Goal: Communication & Community: Answer question/provide support

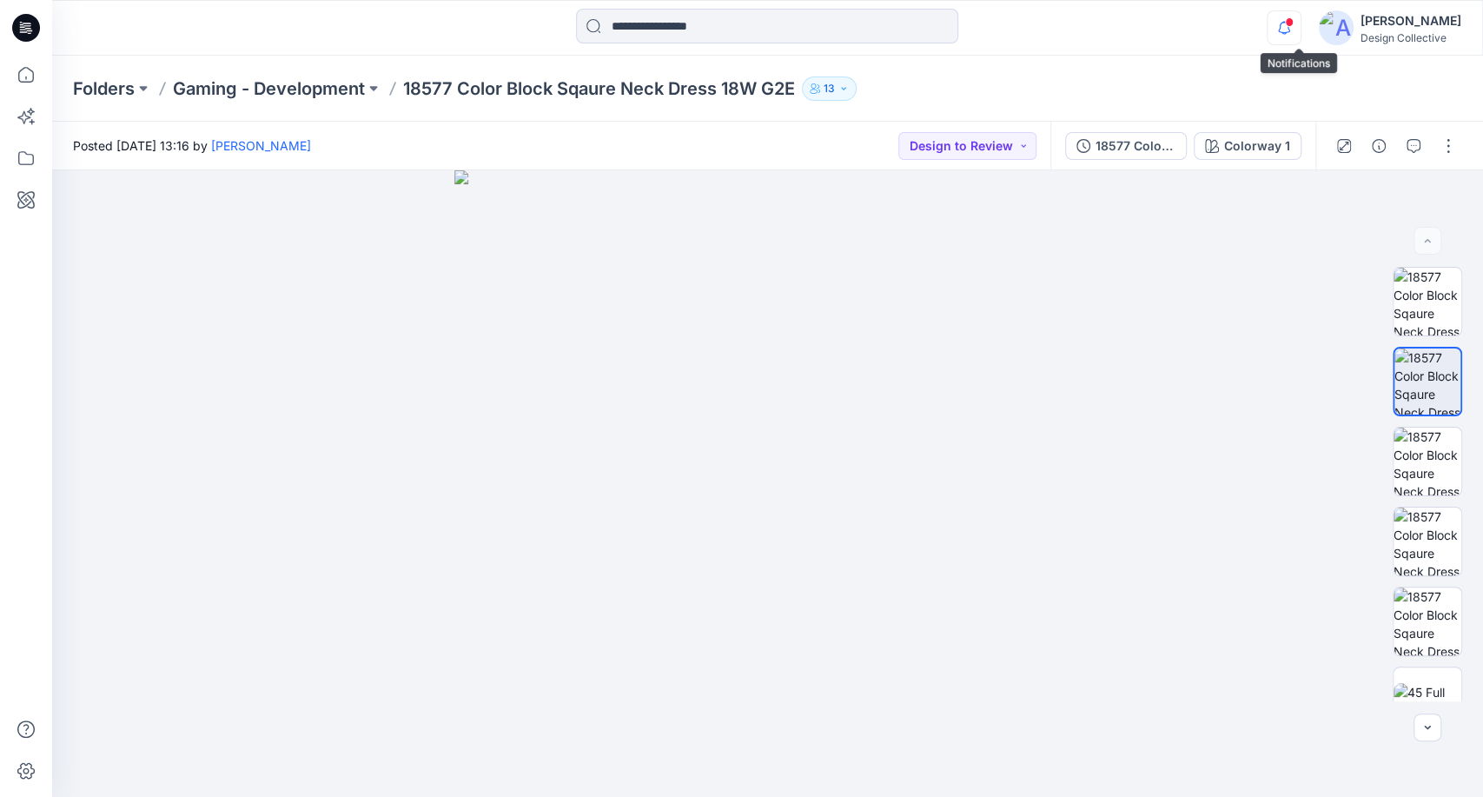
click at [1297, 25] on icon "button" at bounding box center [1284, 27] width 33 height 35
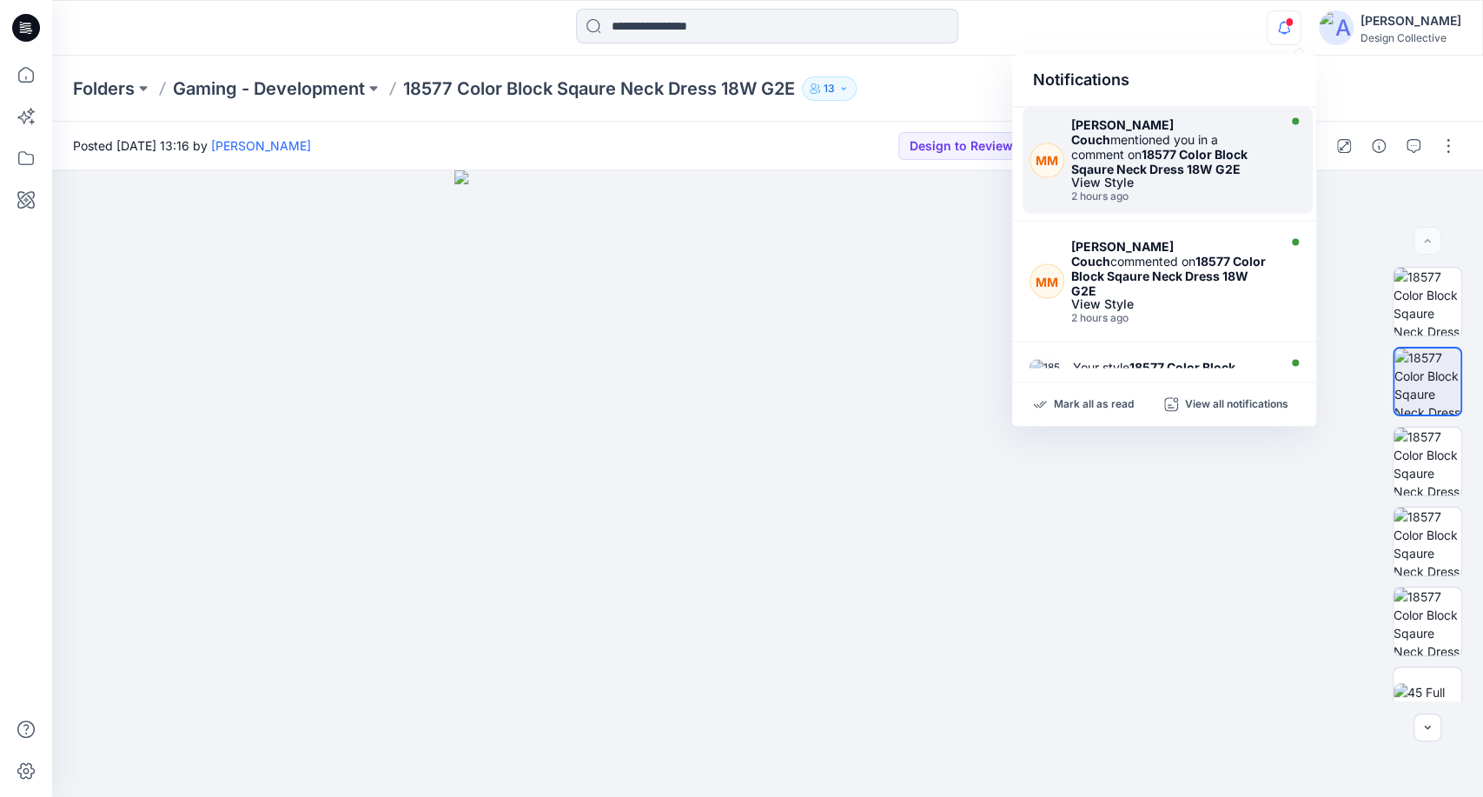
click at [1282, 162] on div at bounding box center [1294, 159] width 24 height 85
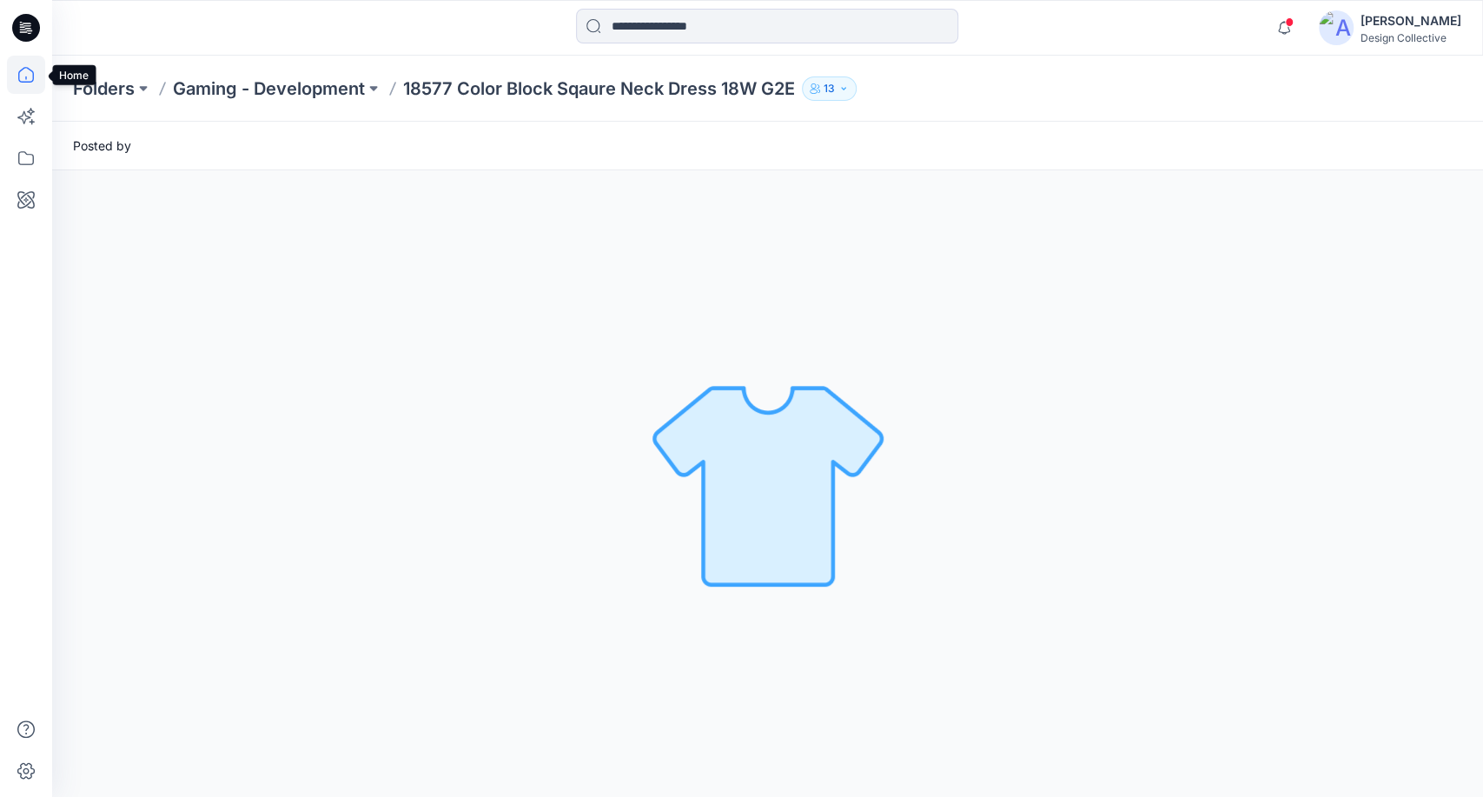
click at [29, 74] on icon at bounding box center [26, 75] width 38 height 38
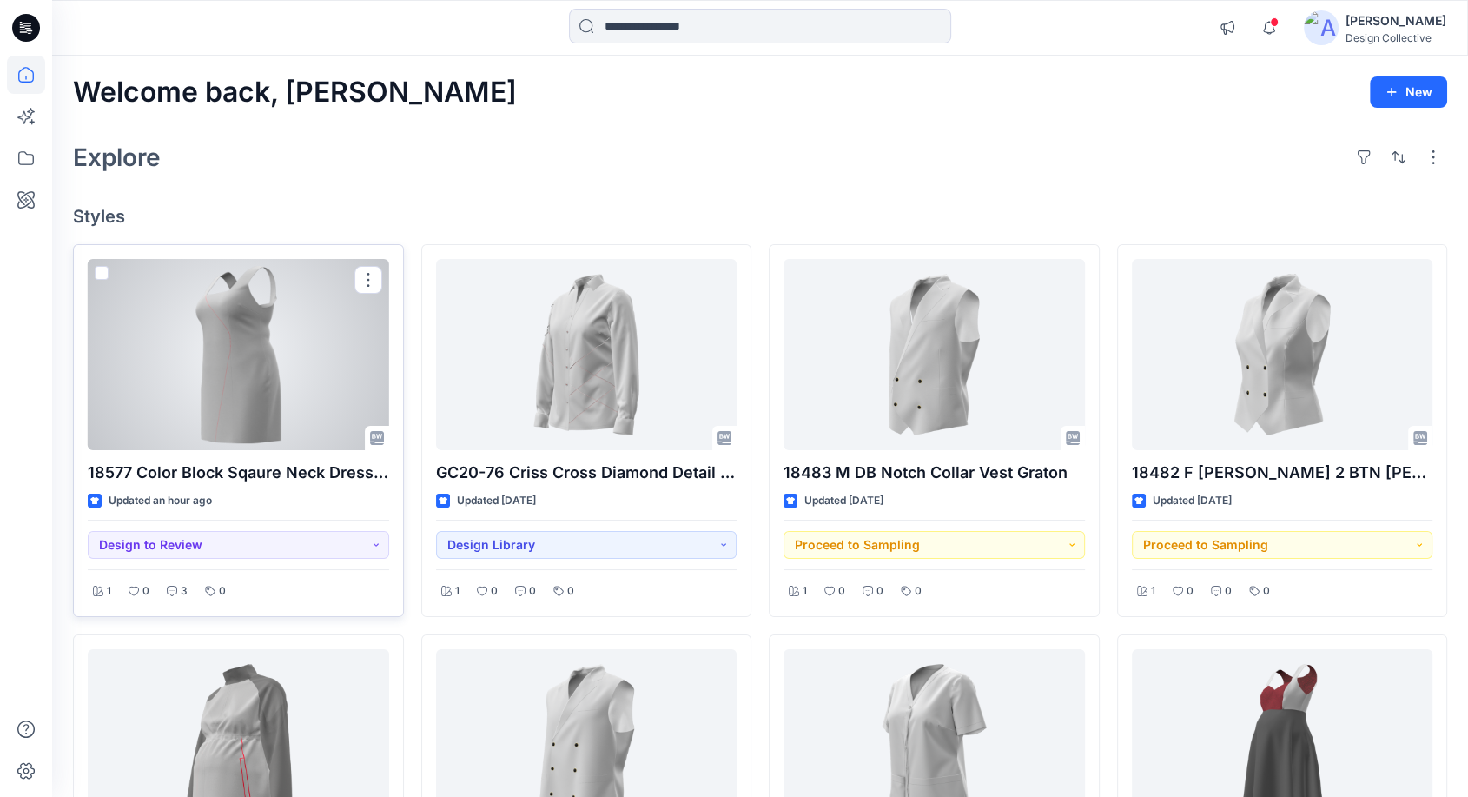
click at [243, 314] on div at bounding box center [239, 354] width 302 height 191
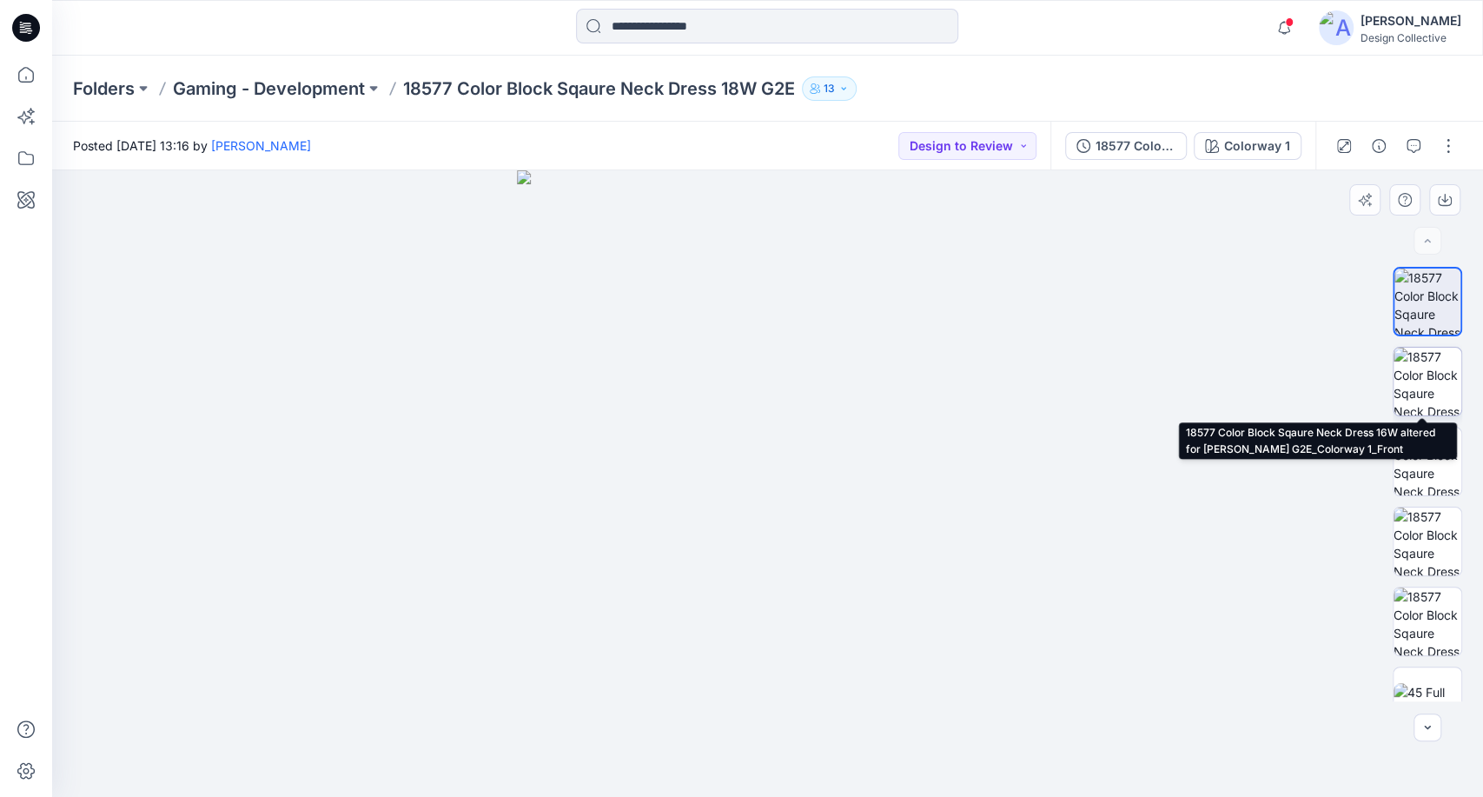
click at [1432, 395] on img at bounding box center [1428, 382] width 68 height 68
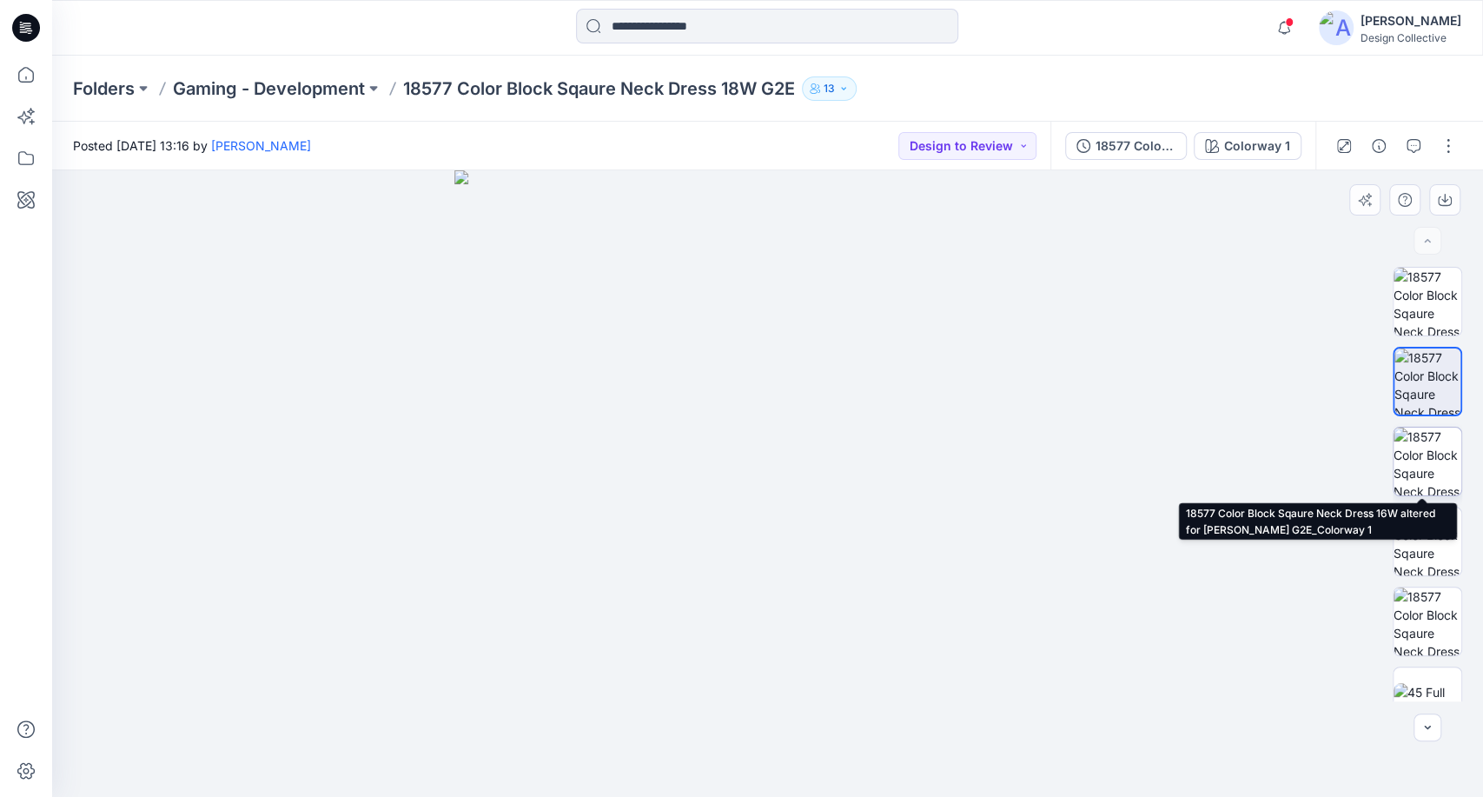
click at [1412, 454] on img at bounding box center [1428, 461] width 68 height 68
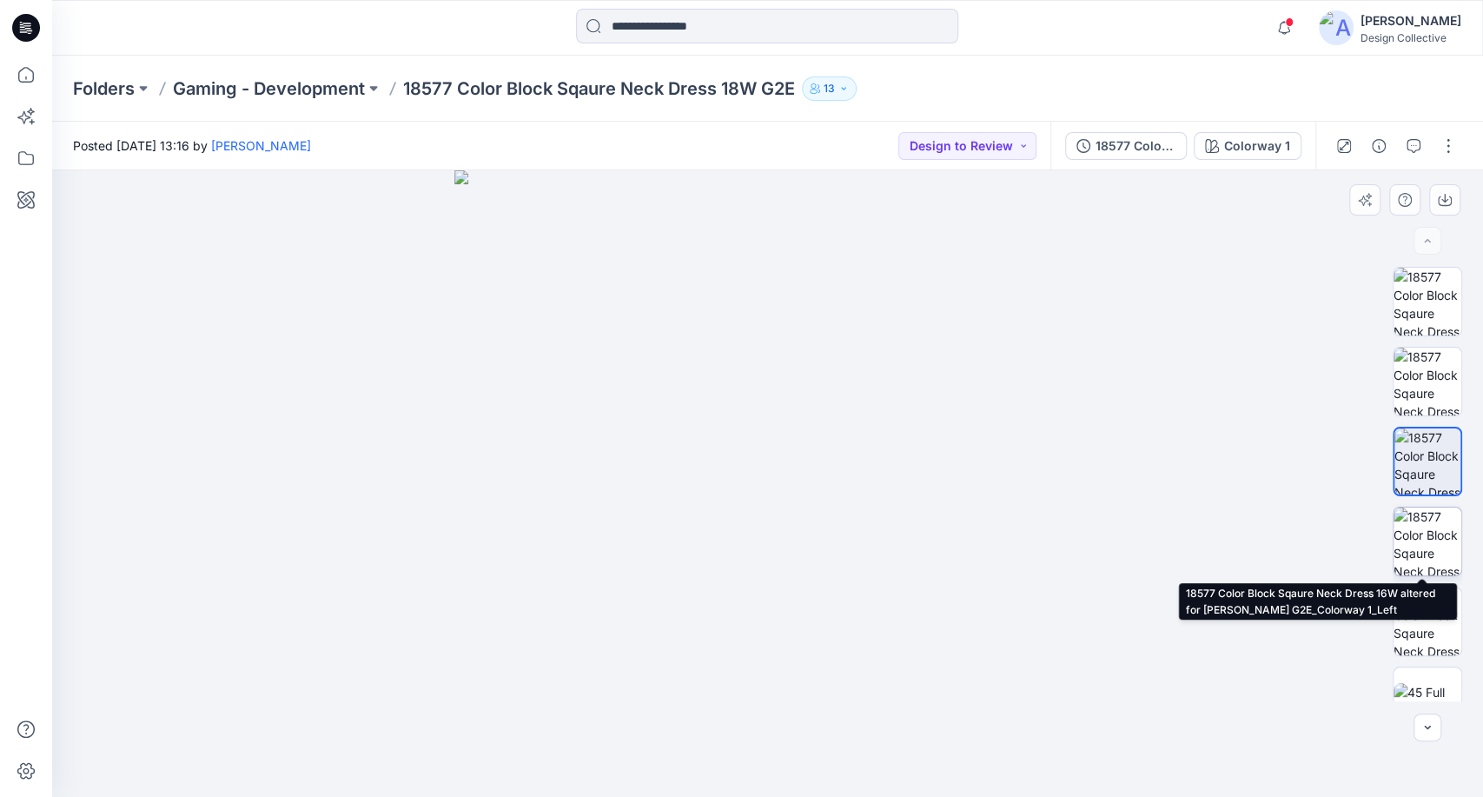
click at [1396, 536] on img at bounding box center [1428, 541] width 68 height 68
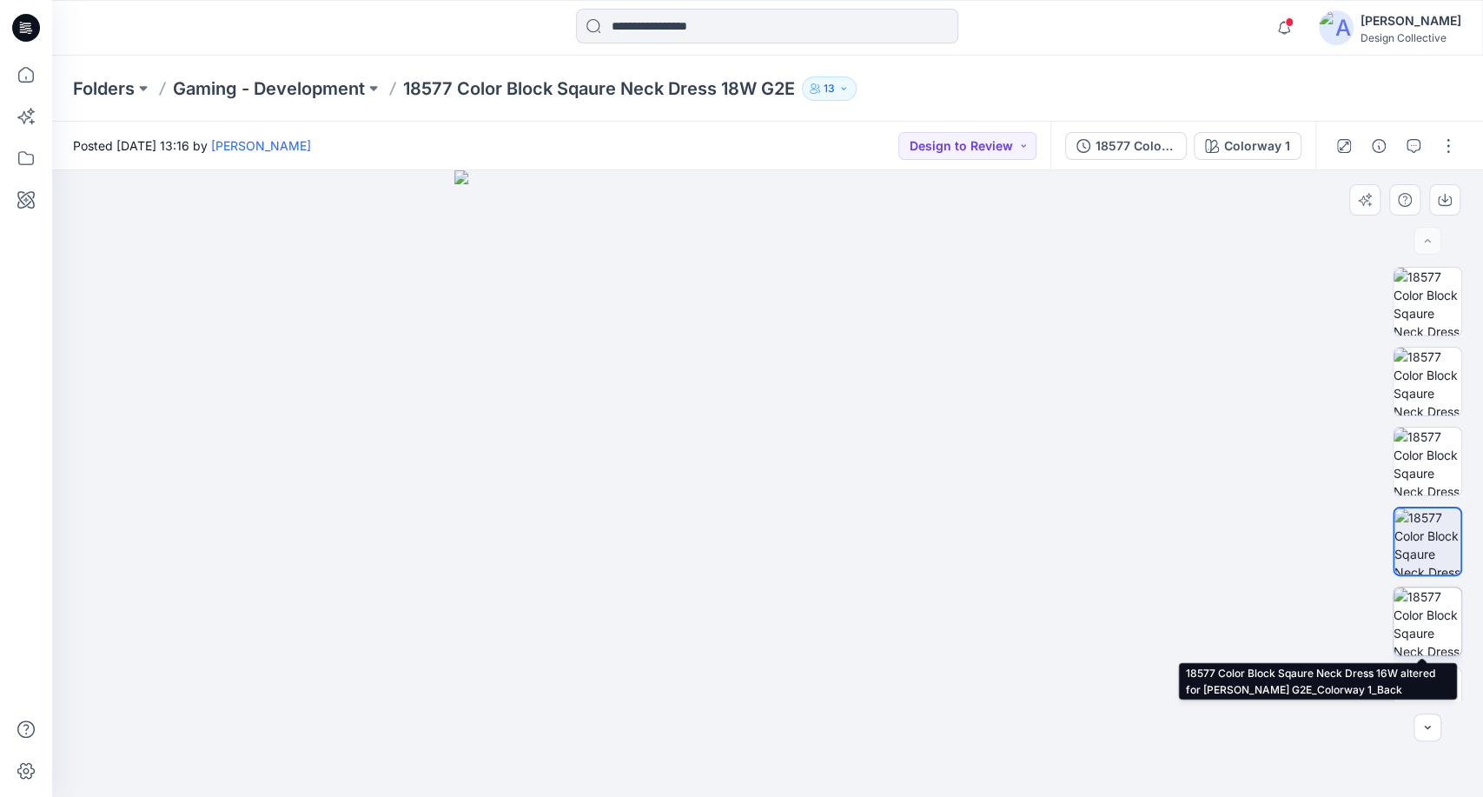
click at [1421, 633] on img at bounding box center [1428, 621] width 68 height 68
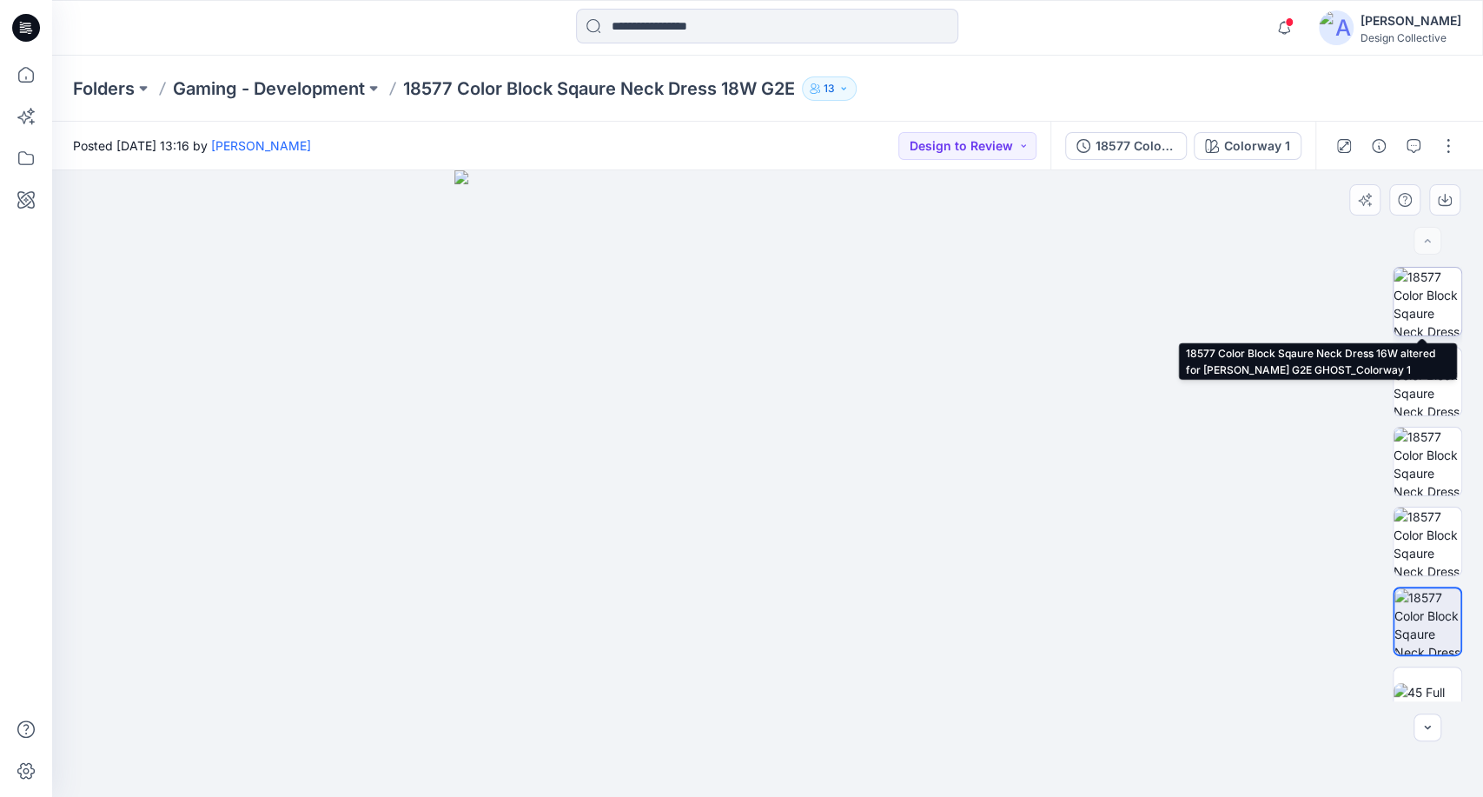
click at [1431, 293] on img at bounding box center [1428, 302] width 68 height 68
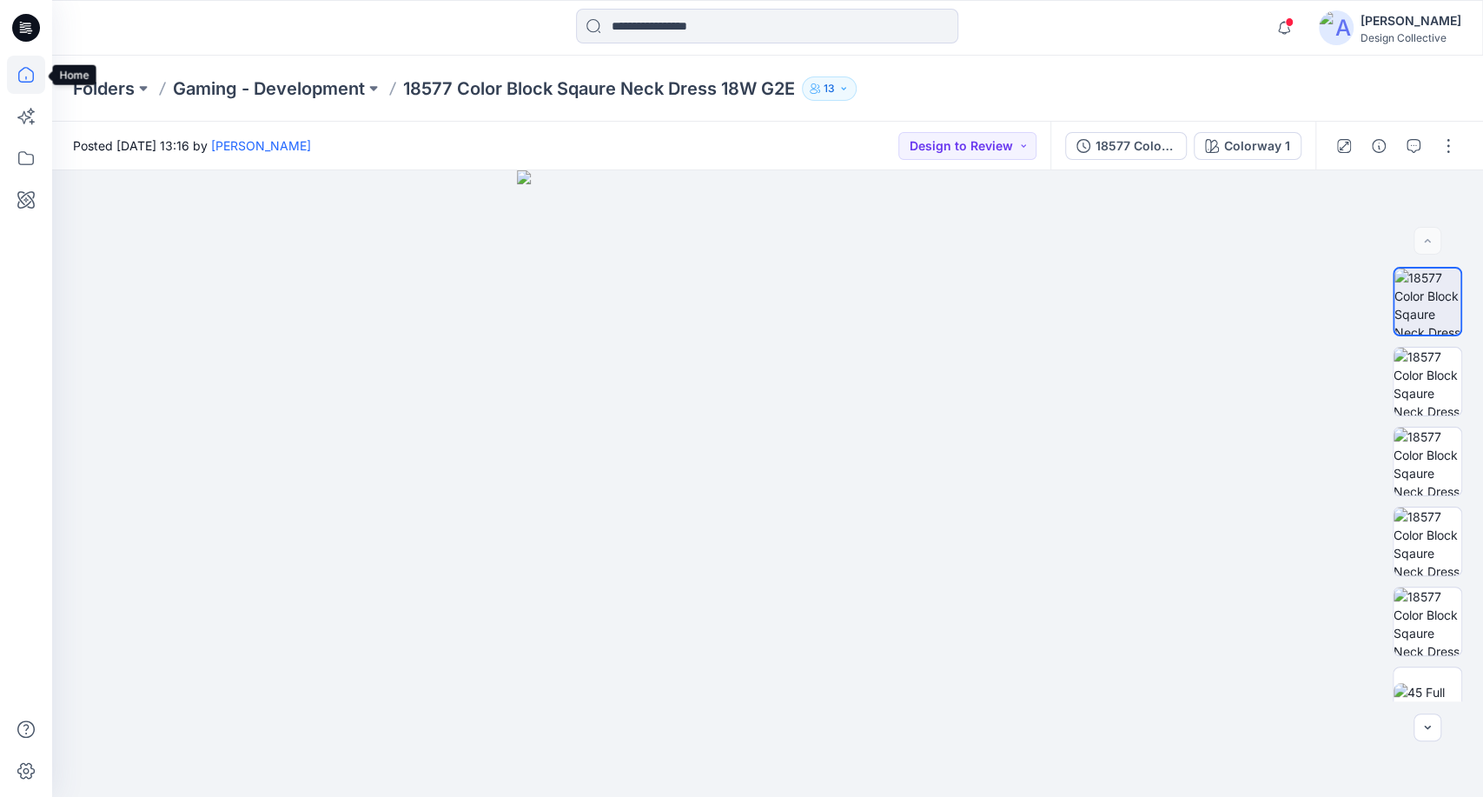
click at [28, 60] on icon at bounding box center [26, 75] width 38 height 38
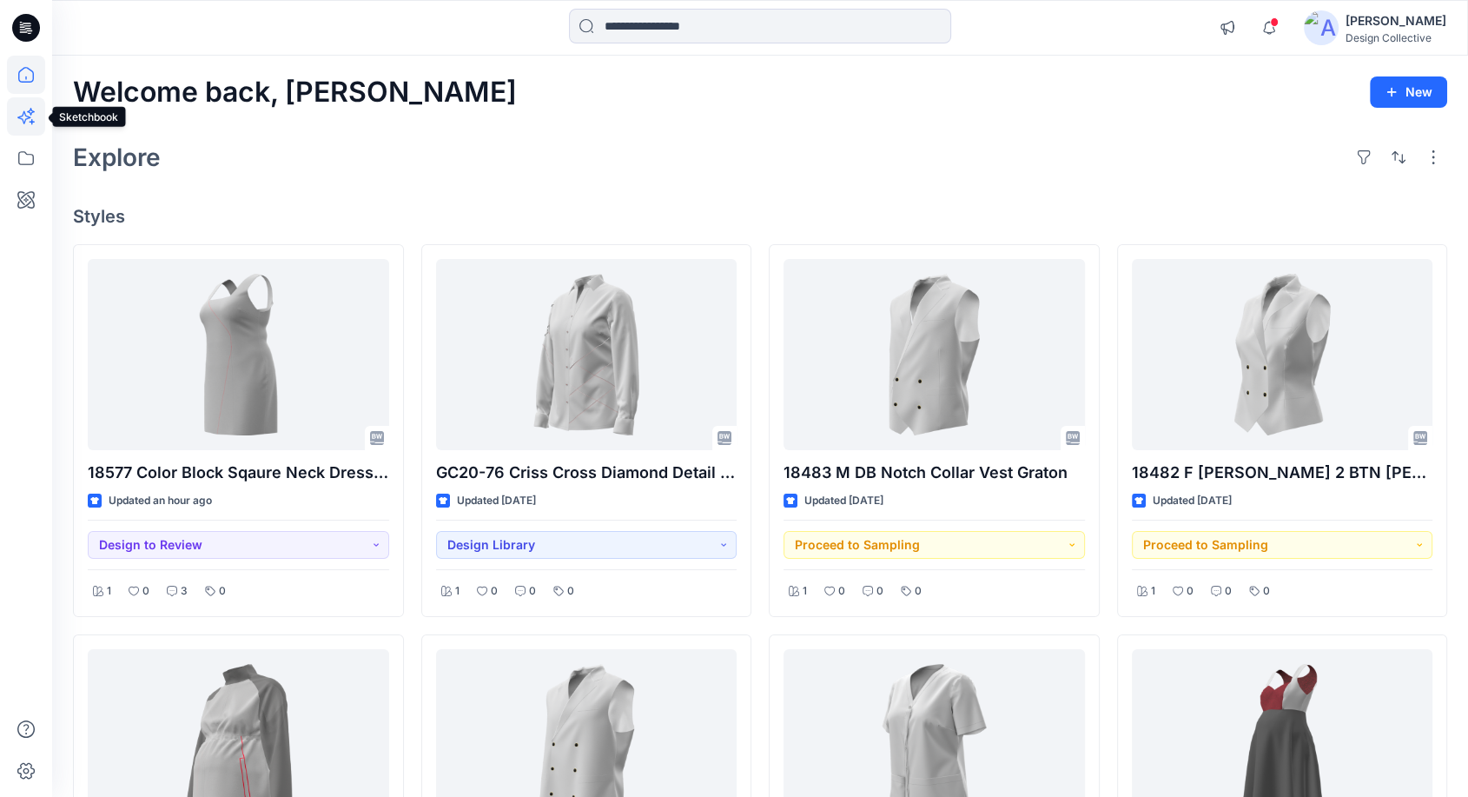
click at [25, 118] on icon at bounding box center [26, 116] width 38 height 38
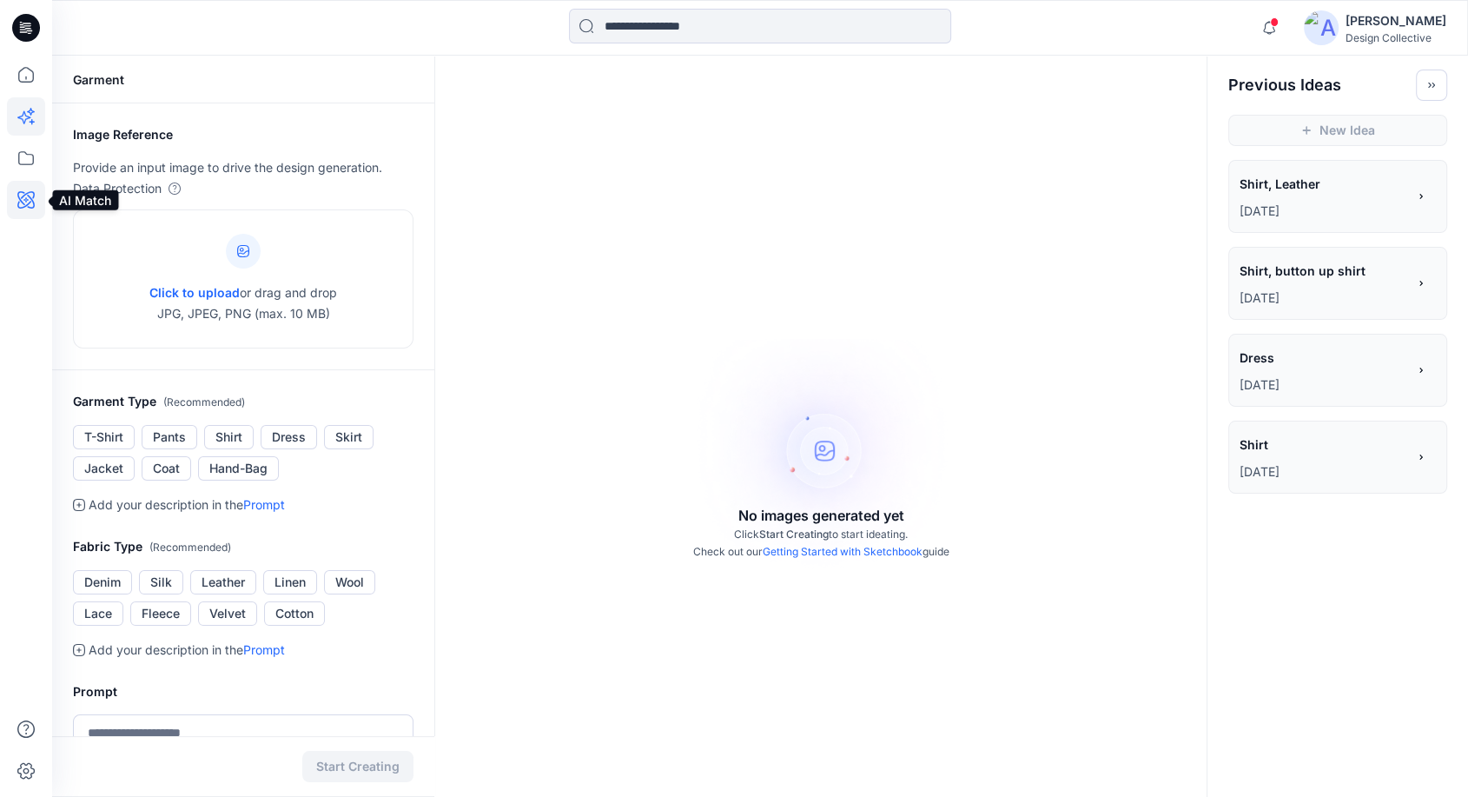
click at [24, 195] on icon at bounding box center [25, 199] width 17 height 17
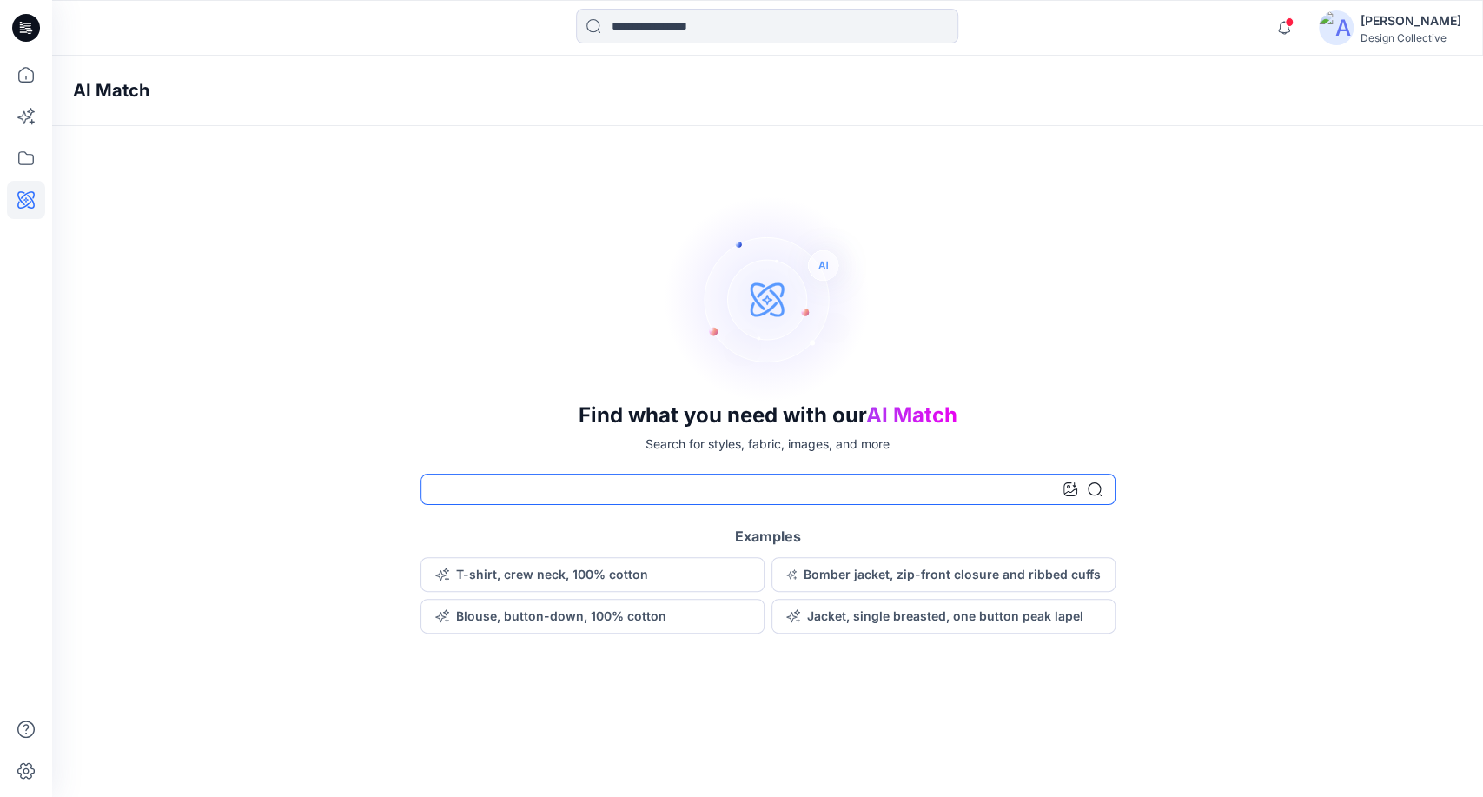
click at [861, 488] on input at bounding box center [768, 489] width 695 height 31
type input "*****"
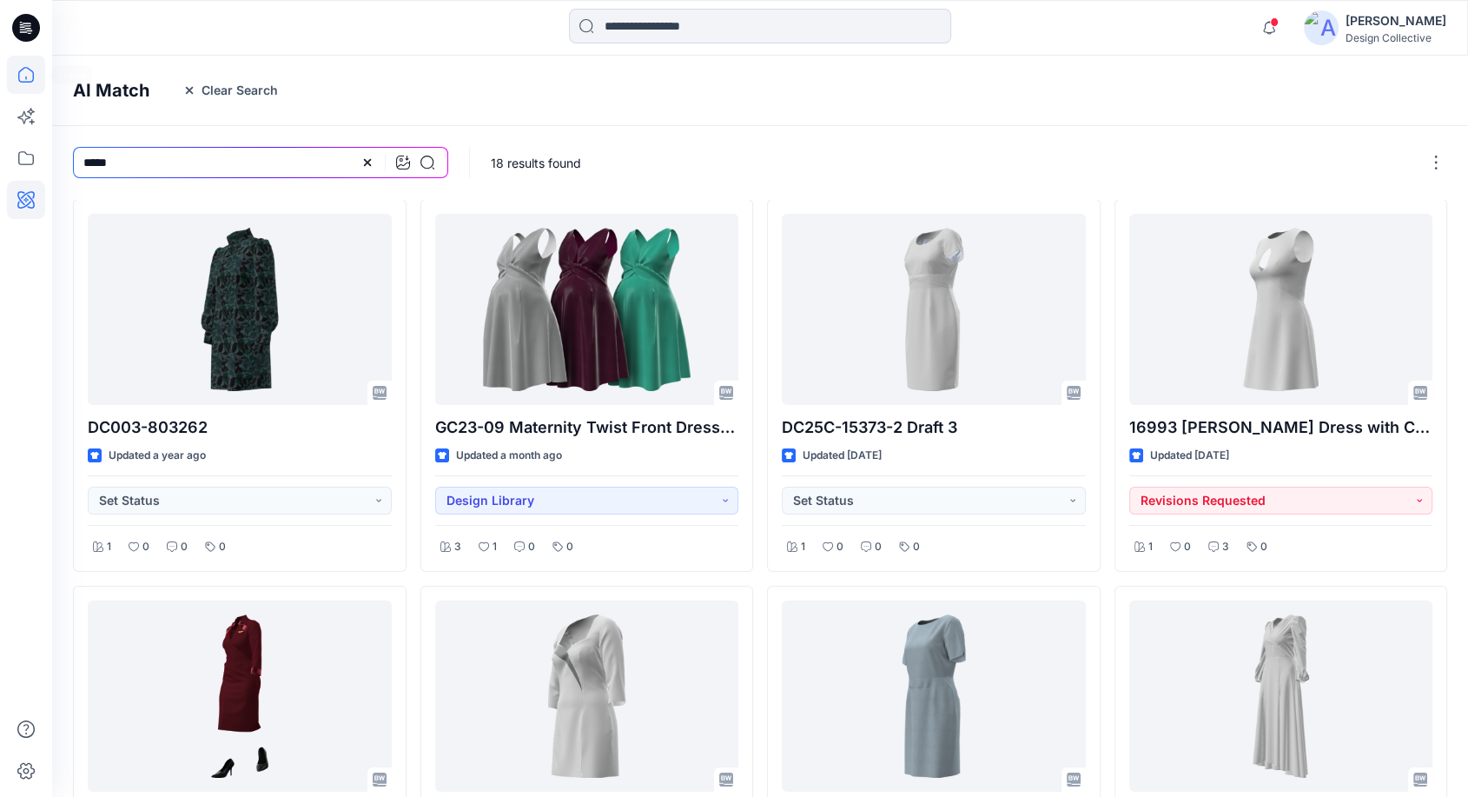
click at [28, 71] on icon at bounding box center [26, 75] width 38 height 38
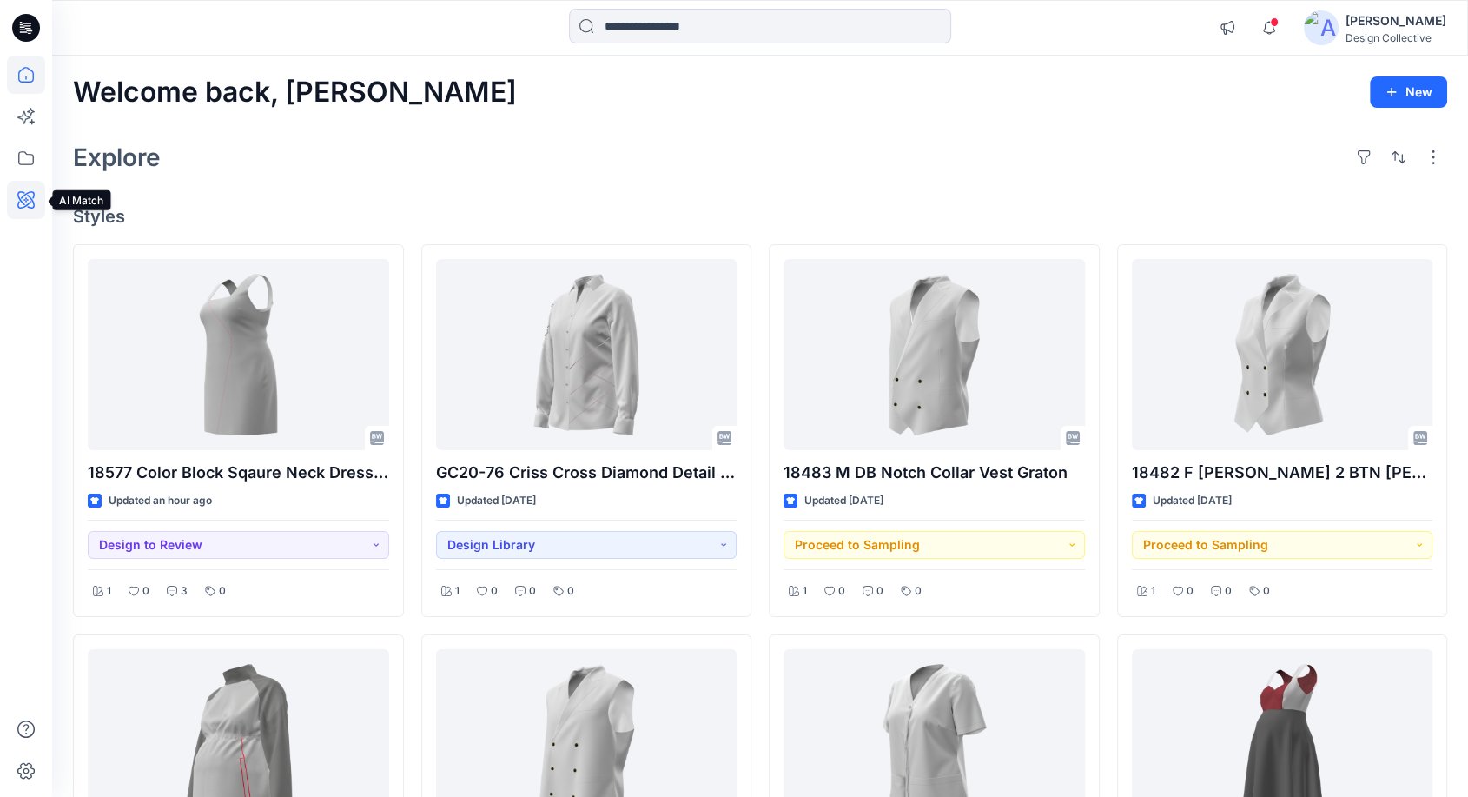
click at [30, 206] on icon at bounding box center [26, 200] width 38 height 38
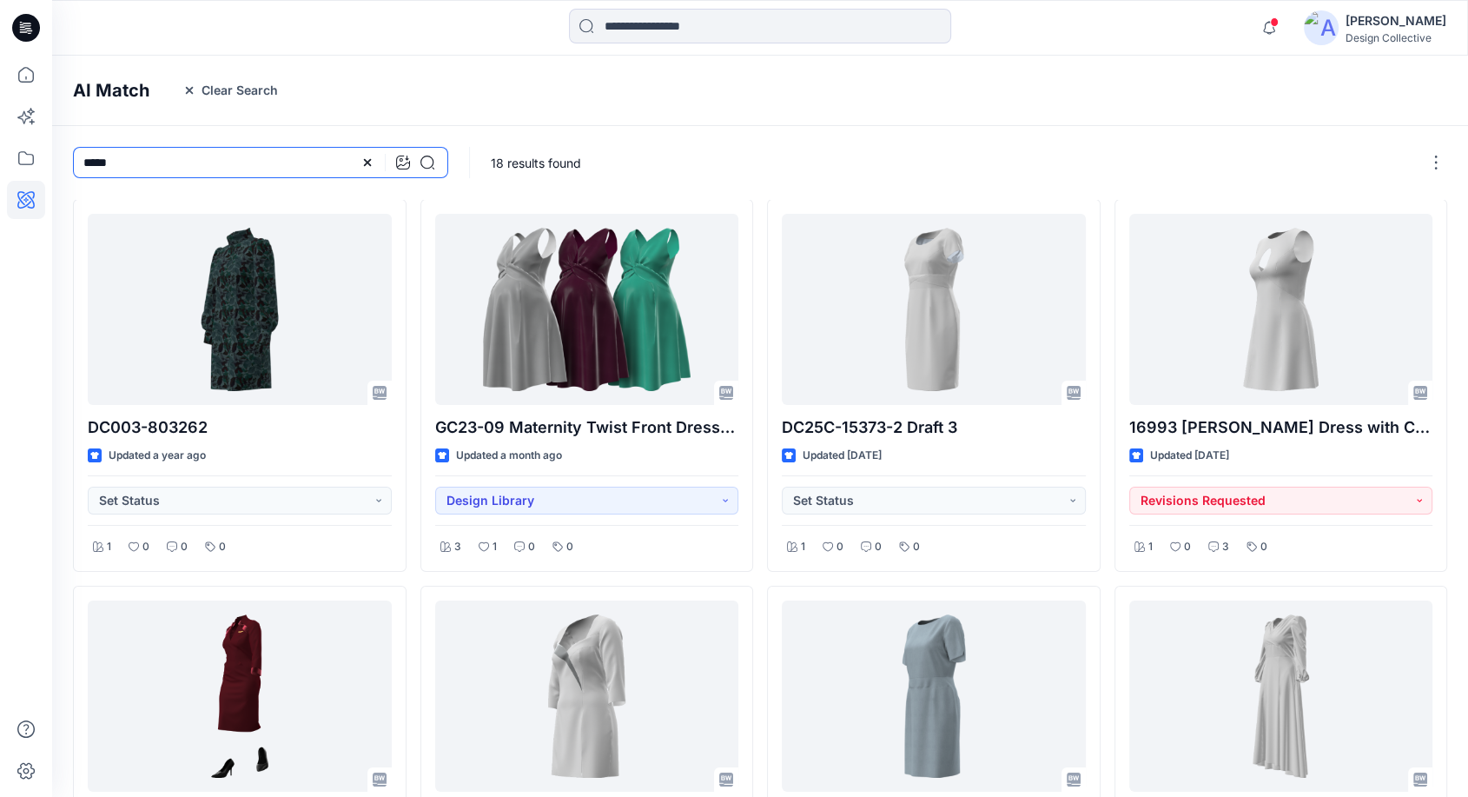
click at [299, 166] on input "*****" at bounding box center [260, 162] width 375 height 31
drag, startPoint x: 250, startPoint y: 150, endPoint x: 46, endPoint y: 166, distance: 204.8
click at [46, 166] on div "Notifications MM [PERSON_NAME] Couch mentioned you in a comment on 18577 Color …" at bounding box center [734, 707] width 1468 height 1415
type input "**********"
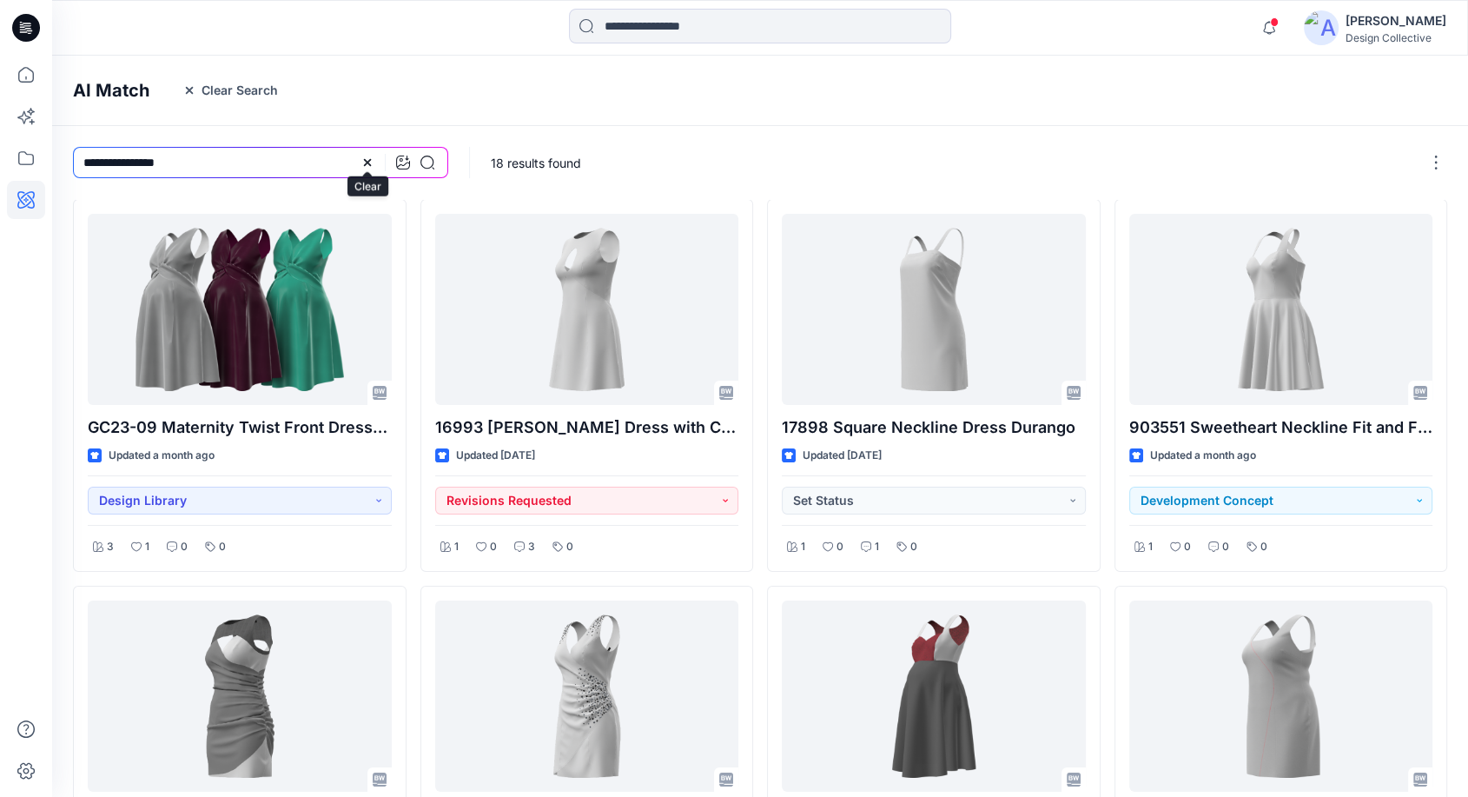
click at [372, 168] on icon at bounding box center [368, 163] width 14 height 14
click at [314, 164] on input at bounding box center [260, 162] width 375 height 31
type input "**********"
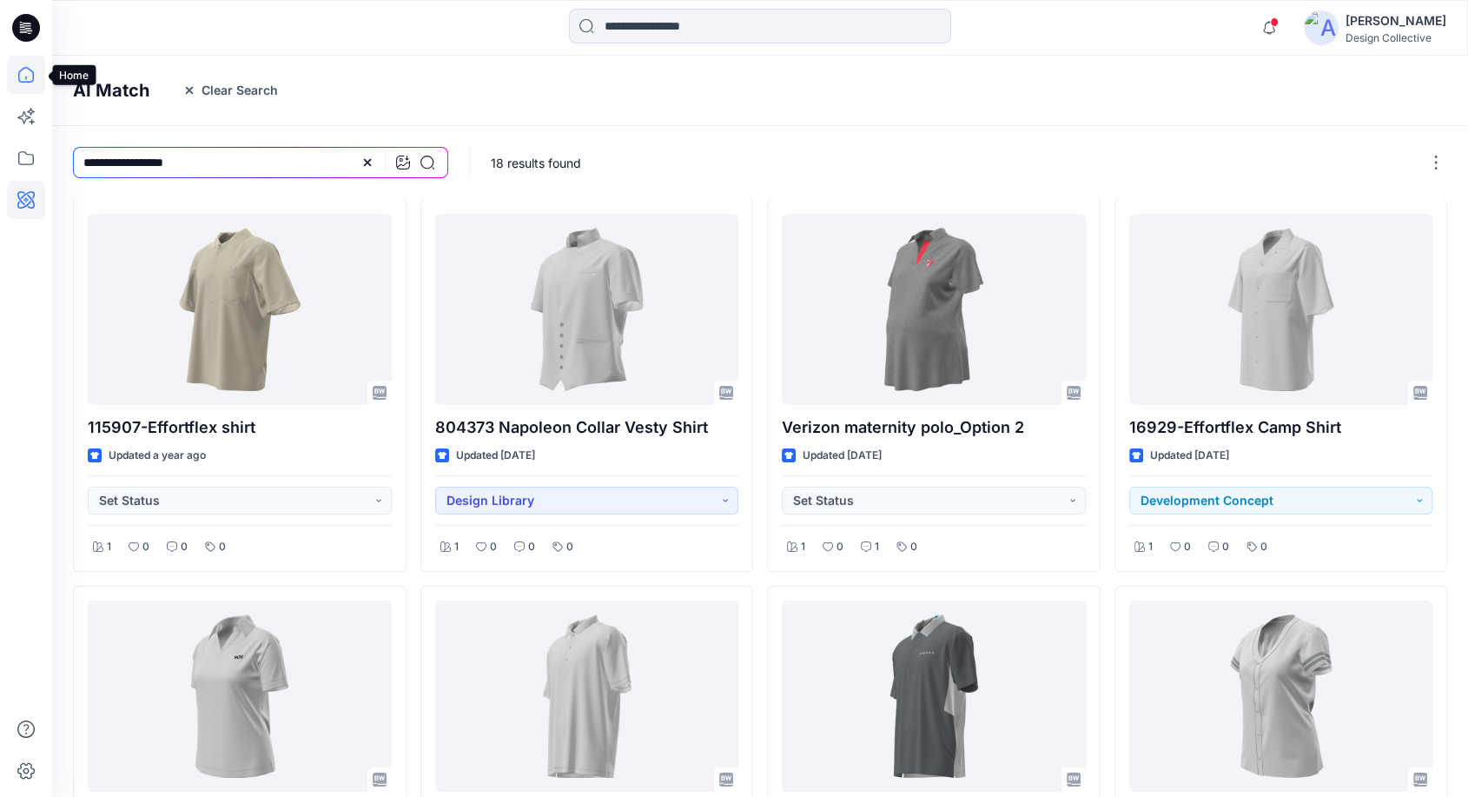
click at [28, 78] on icon at bounding box center [26, 75] width 38 height 38
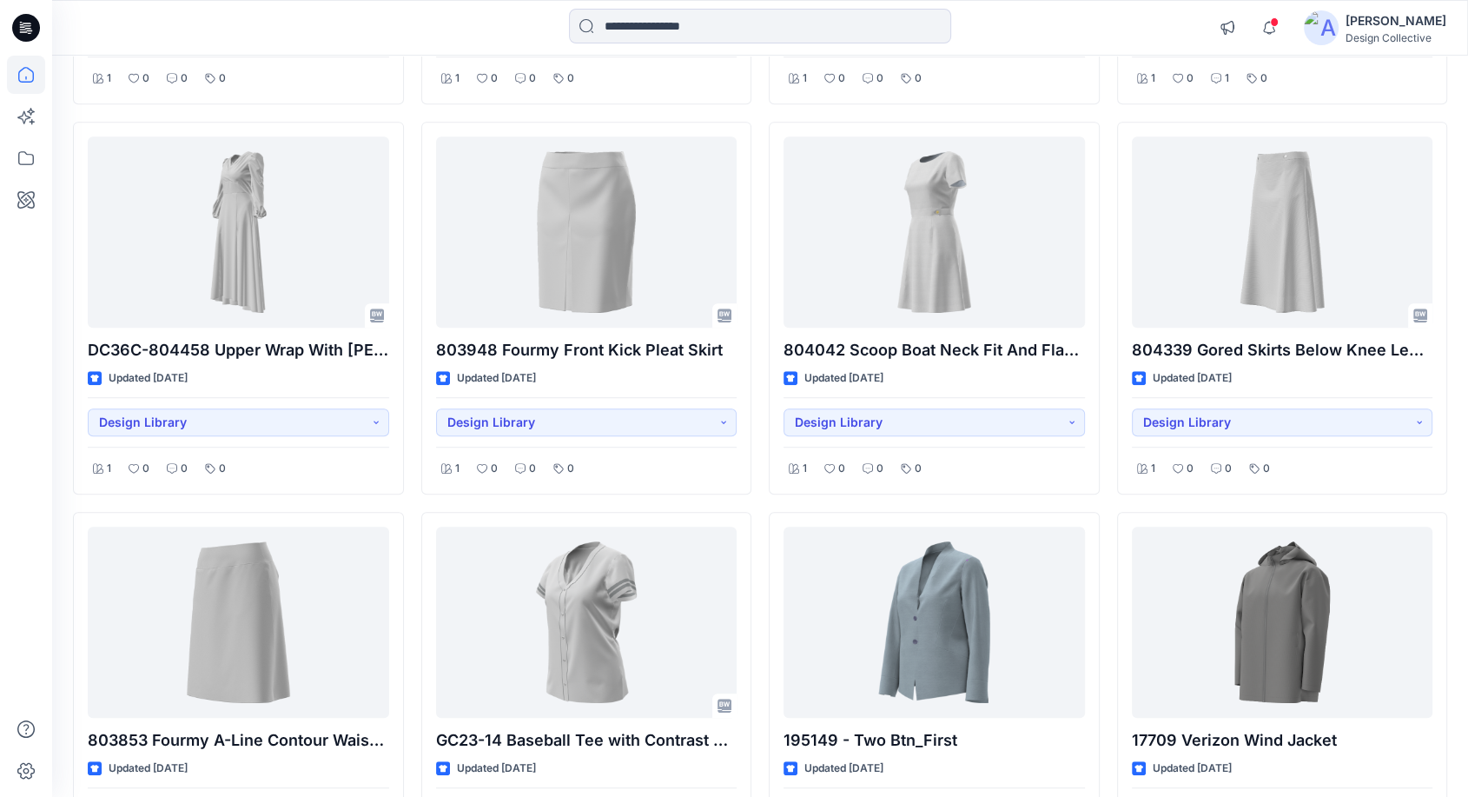
scroll to position [7559, 0]
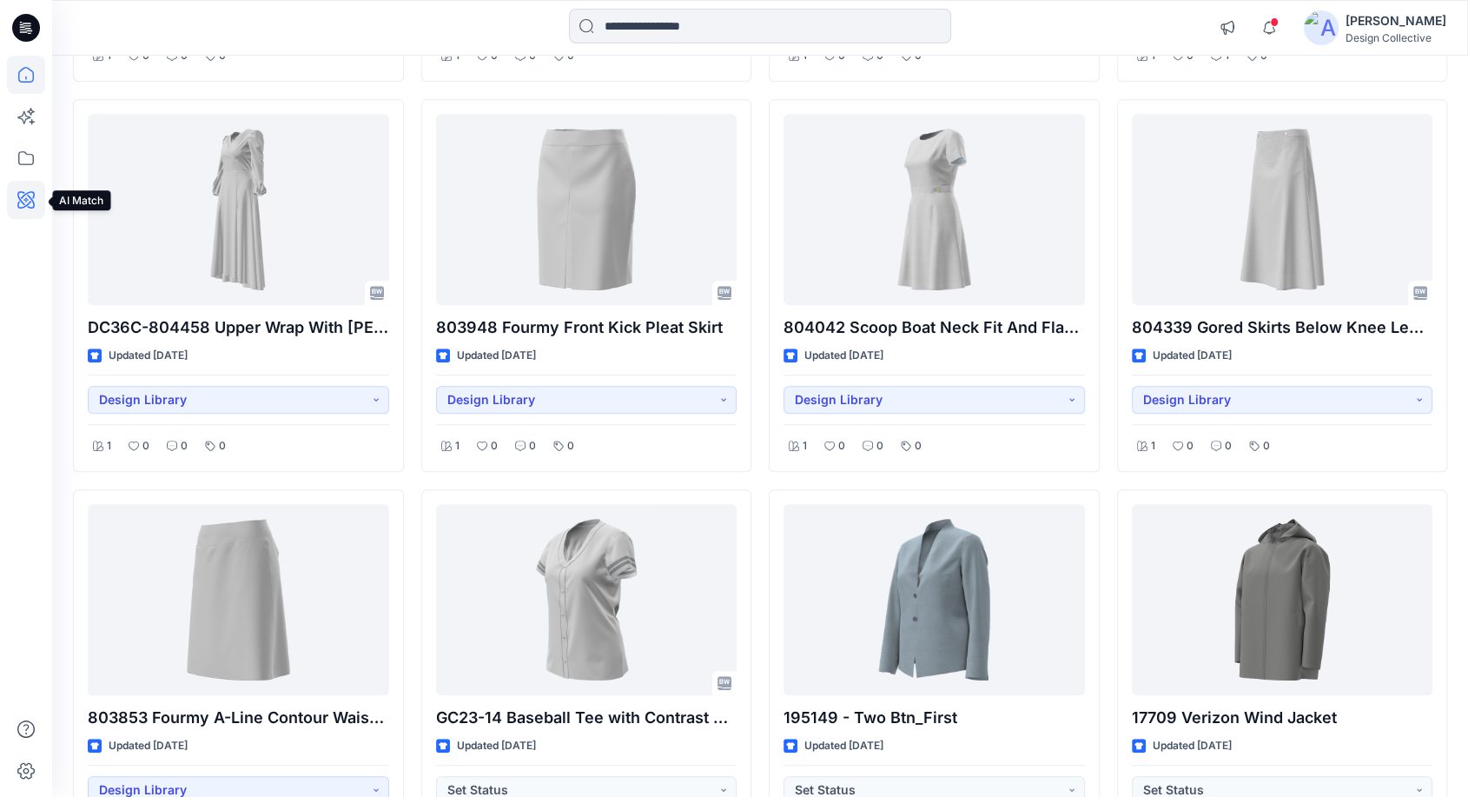
click at [17, 195] on icon at bounding box center [25, 199] width 17 height 17
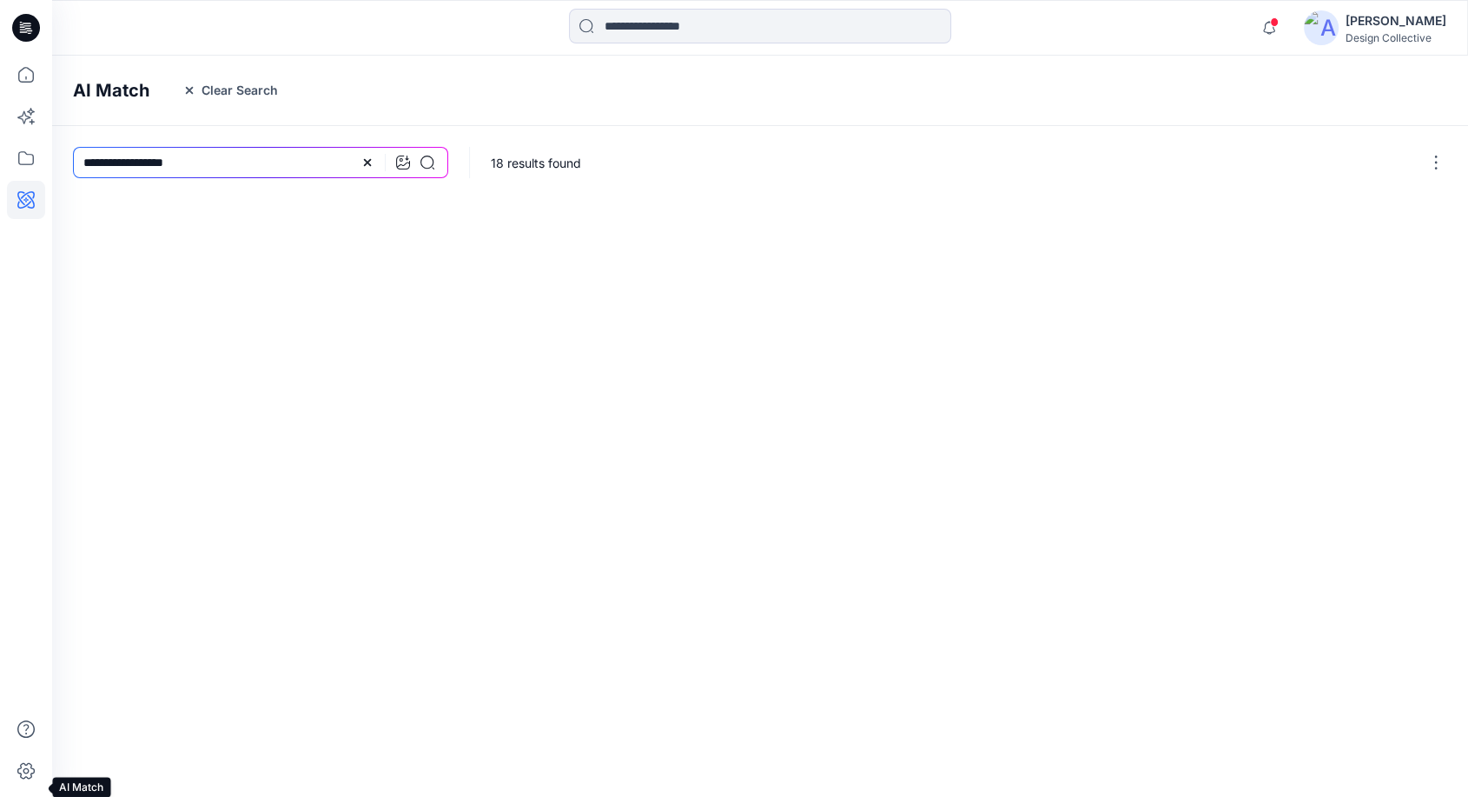
scroll to position [616, 0]
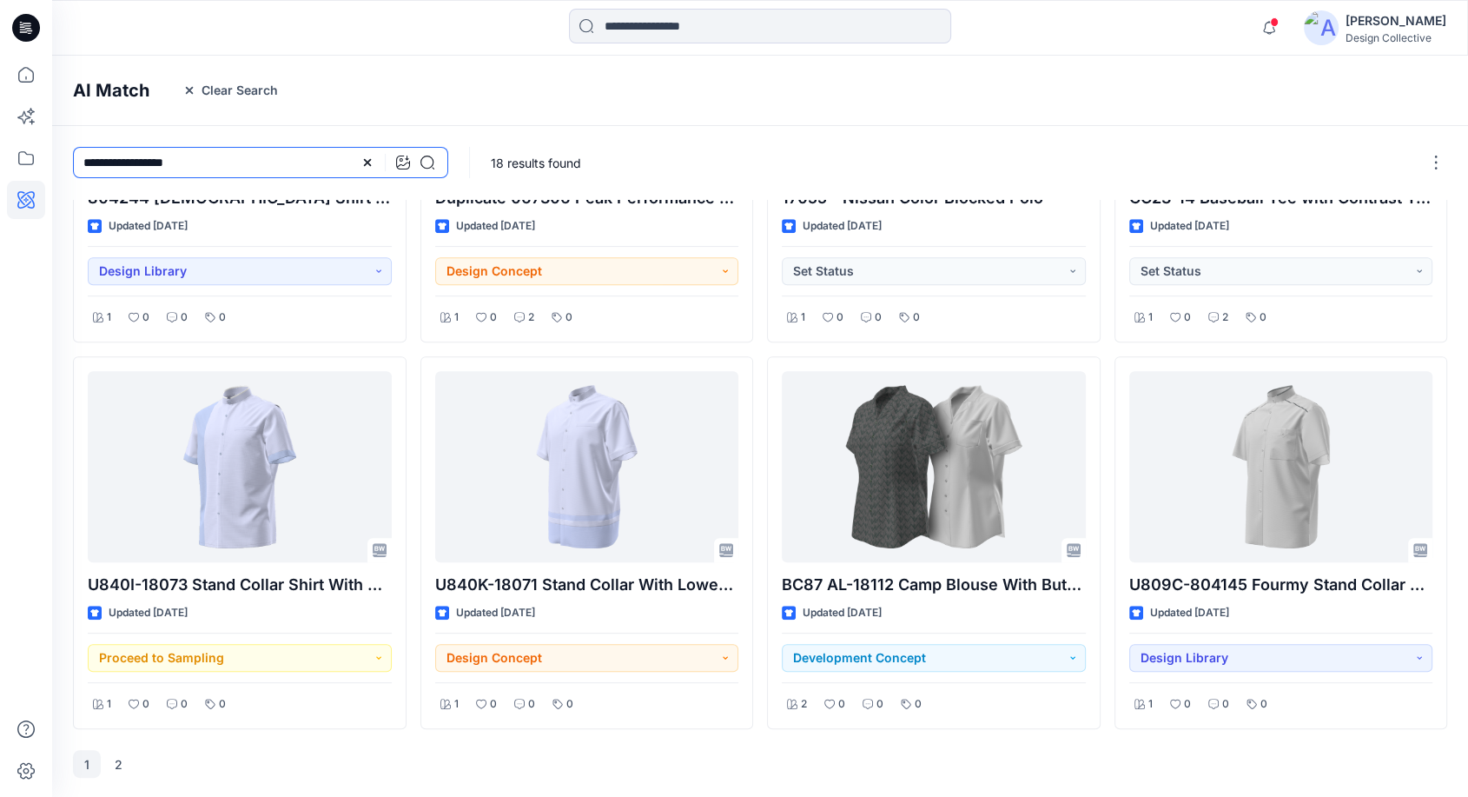
click at [237, 169] on input "**********" at bounding box center [260, 162] width 375 height 31
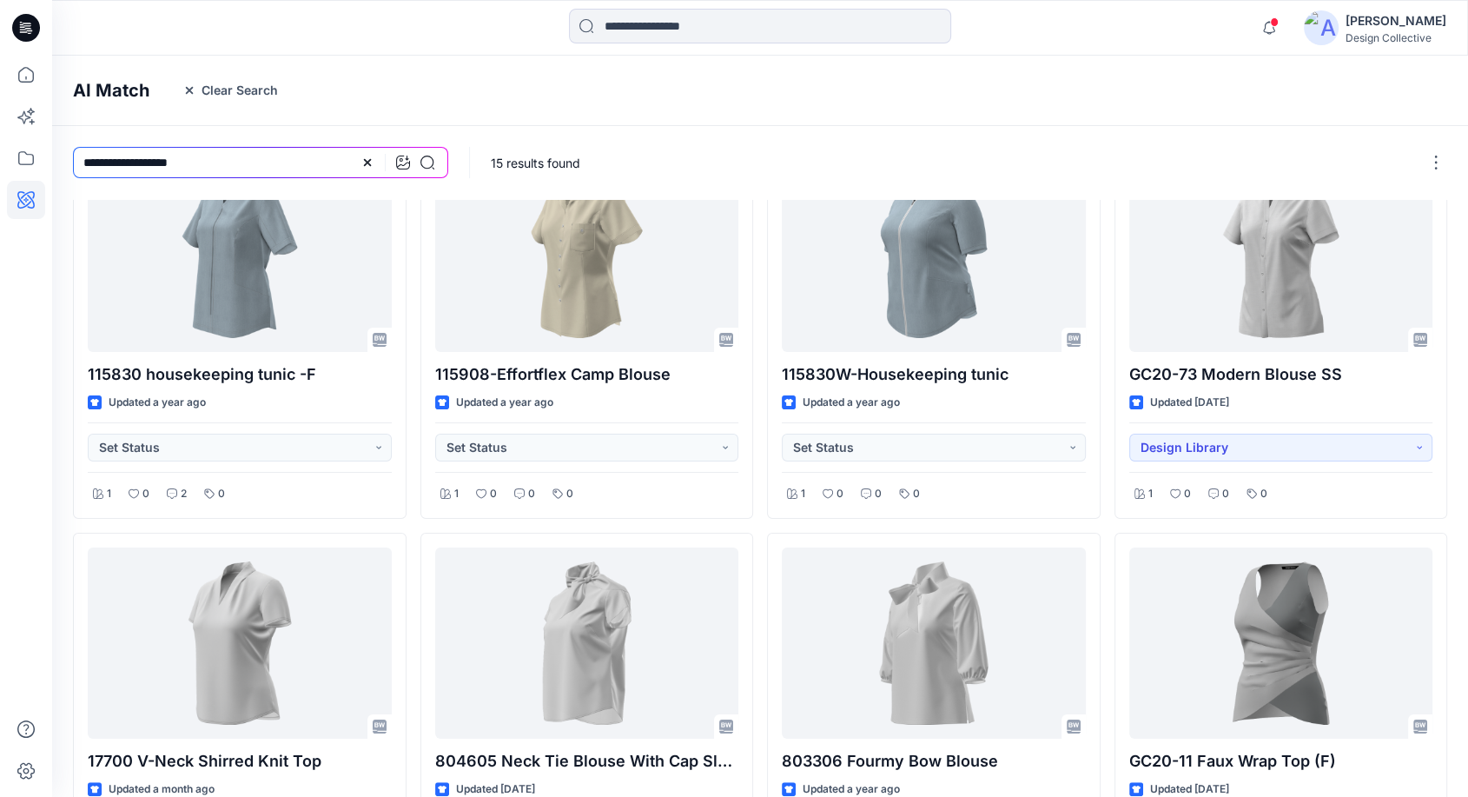
scroll to position [0, 0]
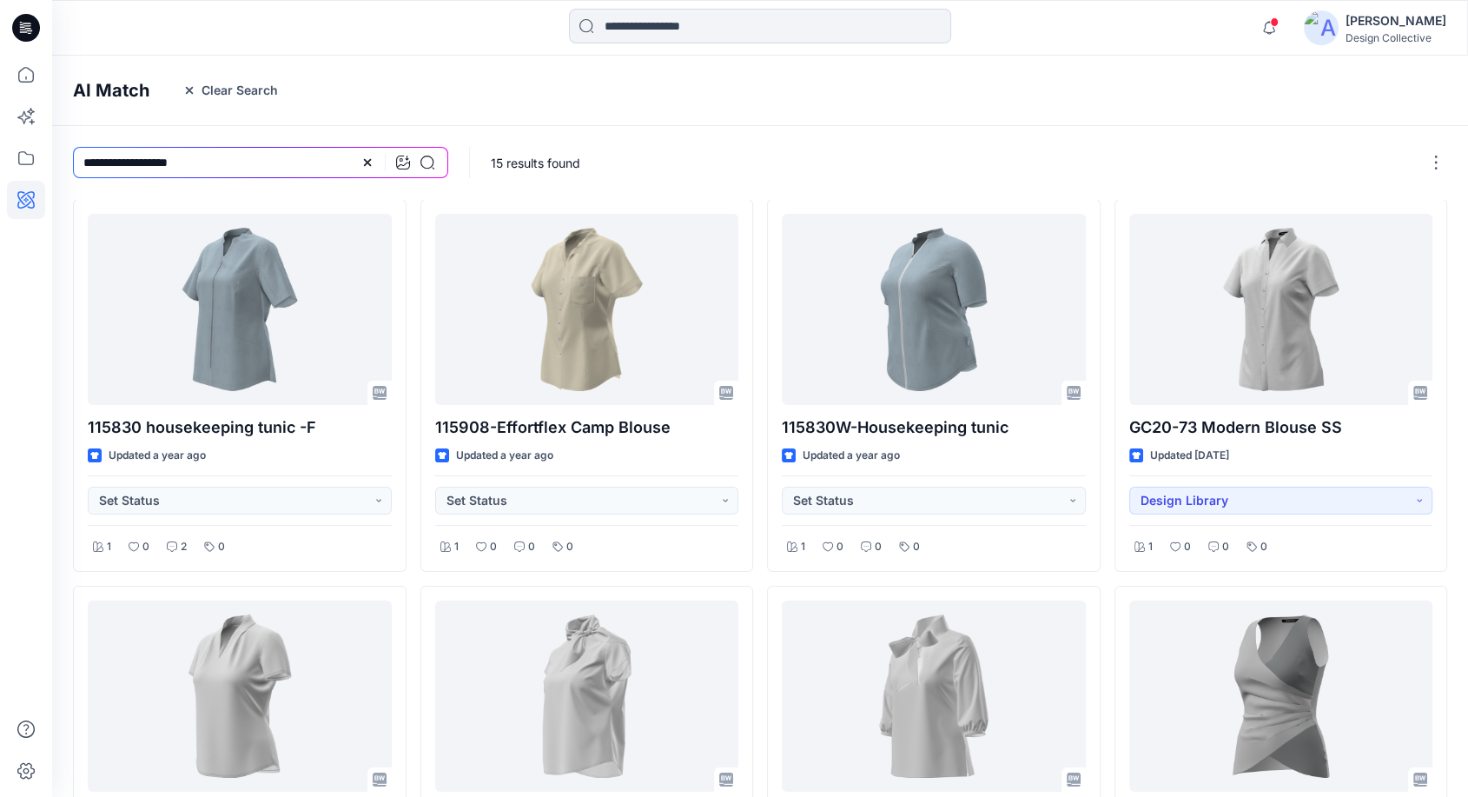
drag, startPoint x: 203, startPoint y: 162, endPoint x: 50, endPoint y: 138, distance: 154.8
click at [50, 138] on div "Notifications MM [PERSON_NAME] Couch mentioned you in a comment on 18577 Color …" at bounding box center [734, 707] width 1468 height 1415
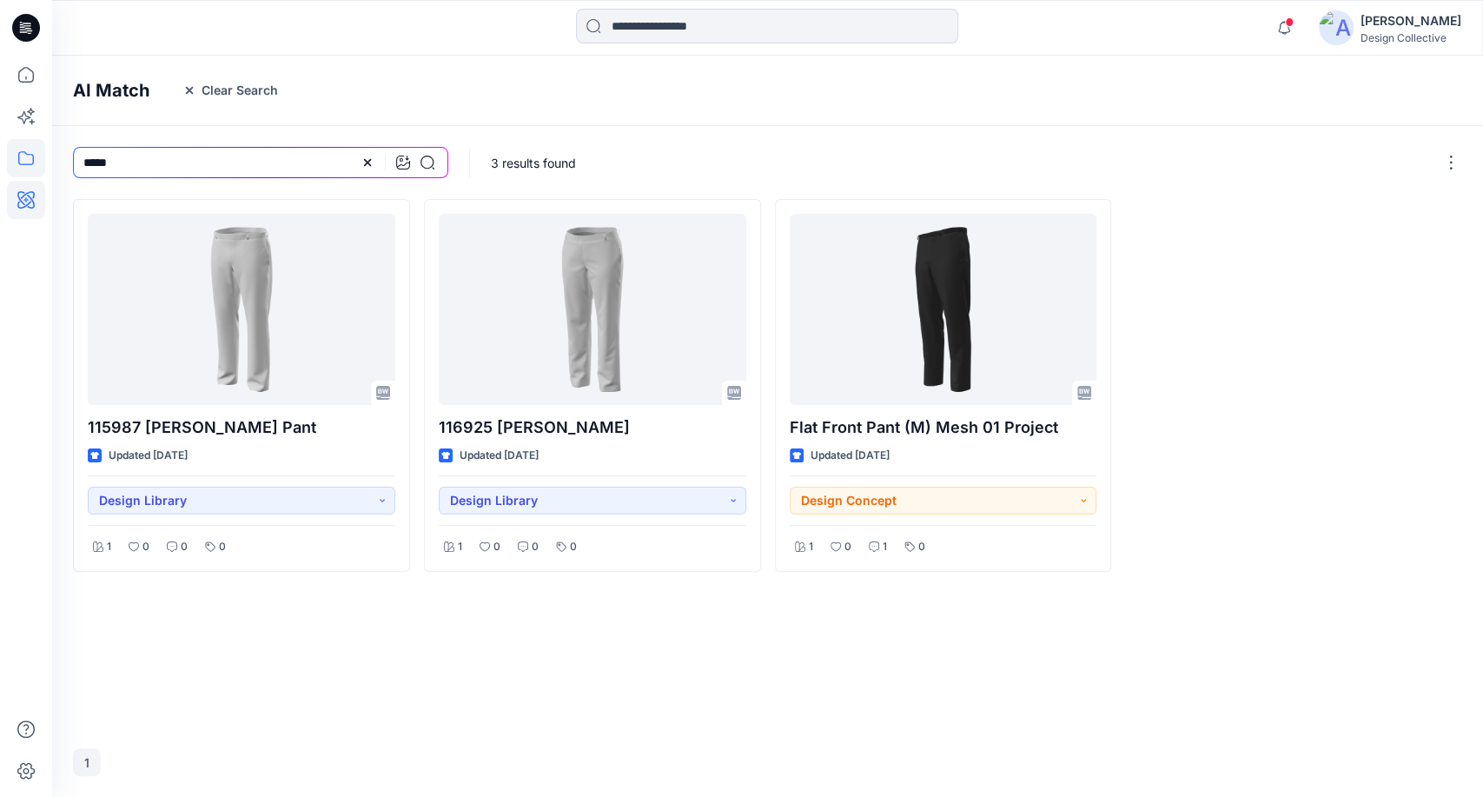
drag, startPoint x: 188, startPoint y: 170, endPoint x: 43, endPoint y: 142, distance: 147.1
click at [43, 142] on div "Notifications MM [PERSON_NAME] Couch mentioned you in a comment on 18577 Color …" at bounding box center [741, 398] width 1483 height 797
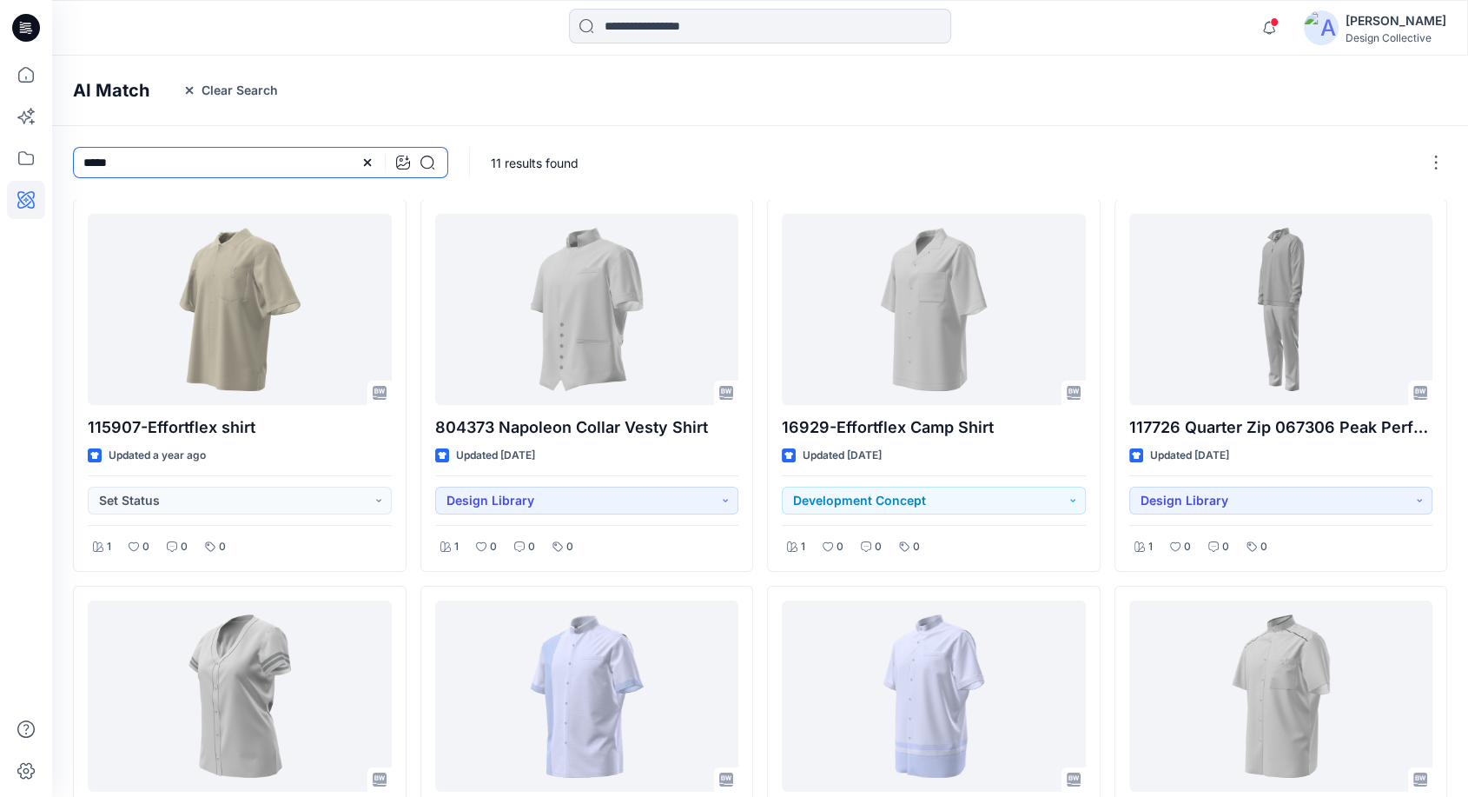
drag, startPoint x: 152, startPoint y: 162, endPoint x: 55, endPoint y: 152, distance: 97.8
click at [55, 152] on div "*****" at bounding box center [260, 162] width 417 height 73
type input "******"
